Goal: Information Seeking & Learning: Understand process/instructions

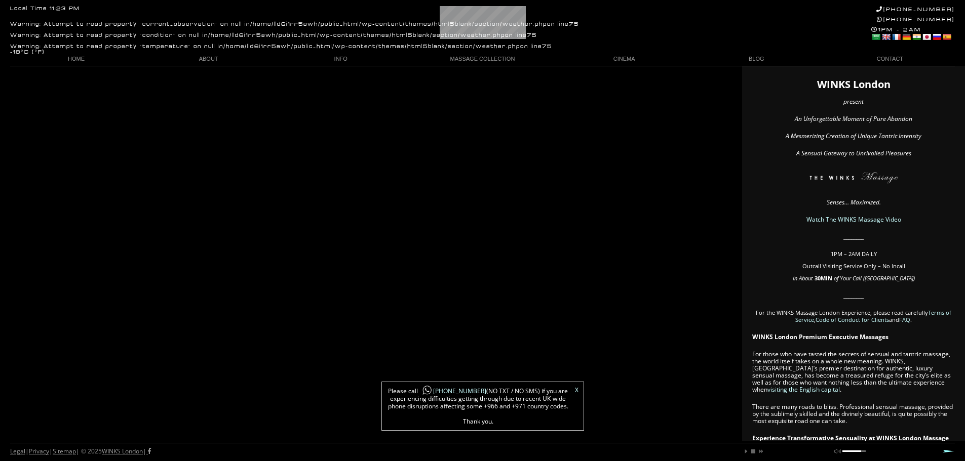
click at [576, 389] on link "X" at bounding box center [577, 390] width 4 height 6
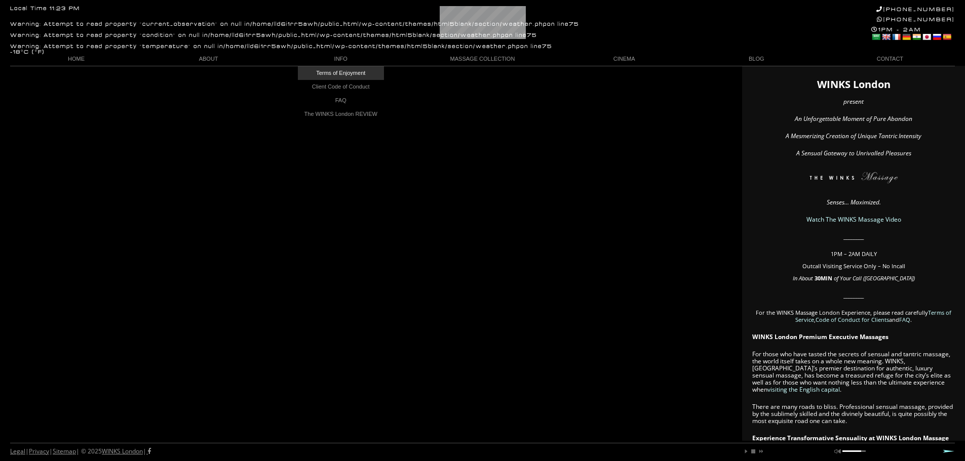
click at [342, 76] on link "Terms of Enjoyment" at bounding box center [341, 73] width 86 height 14
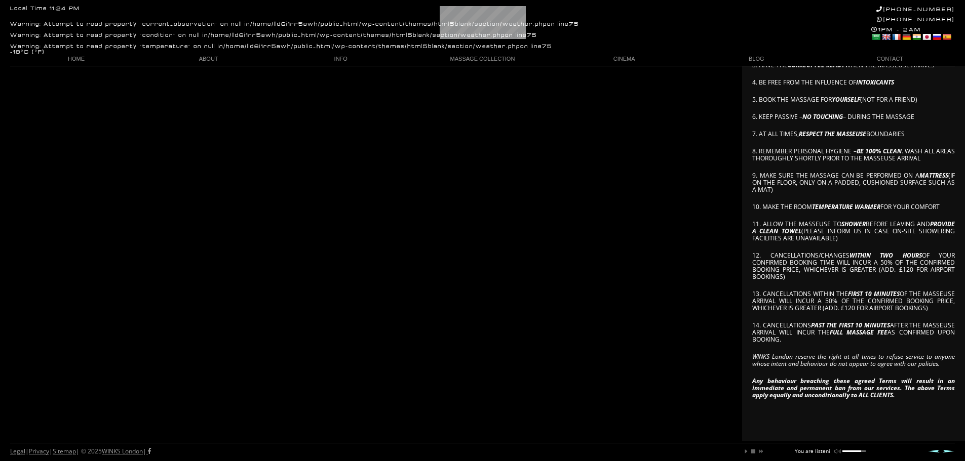
scroll to position [253, 0]
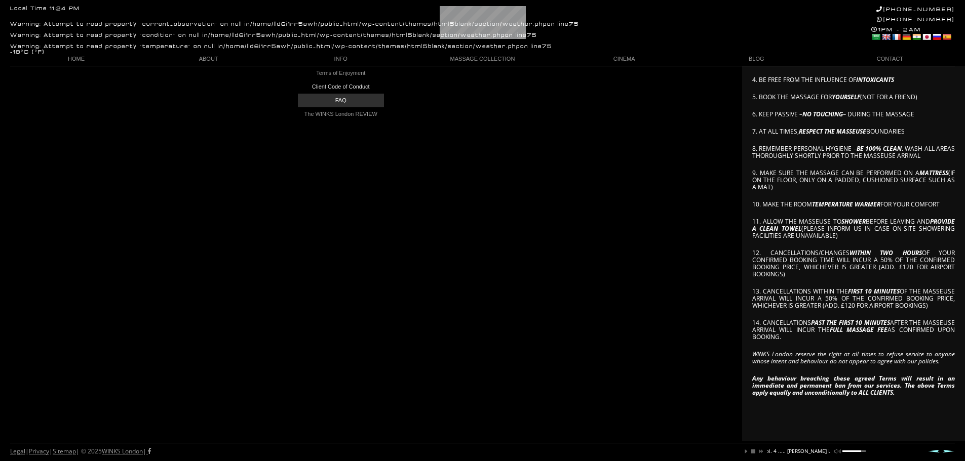
drag, startPoint x: 338, startPoint y: 93, endPoint x: 337, endPoint y: 98, distance: 5.3
click at [337, 98] on ul "Terms of Enjoyment Client Code of Conduct FAQ The WINKS London REVIEW" at bounding box center [341, 93] width 86 height 55
click at [337, 98] on link "FAQ" at bounding box center [341, 101] width 86 height 14
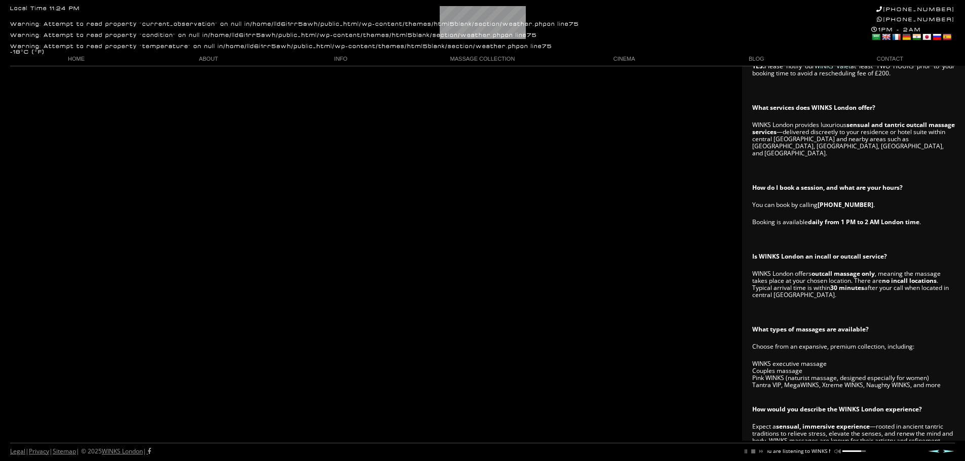
scroll to position [0, 69]
